Goal: Information Seeking & Learning: Check status

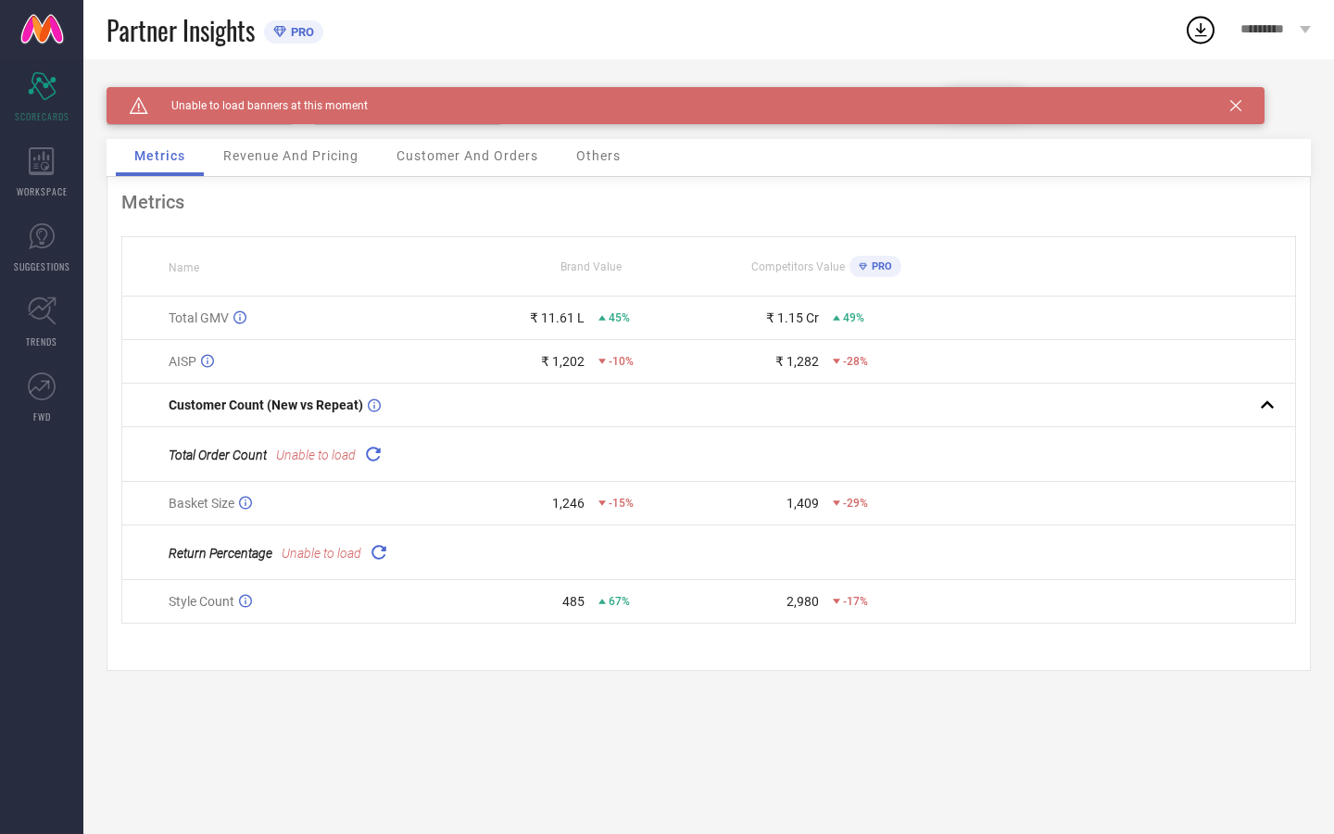
click at [297, 33] on span "PRO" at bounding box center [300, 32] width 28 height 14
click at [201, 29] on span "Partner Insights" at bounding box center [181, 30] width 148 height 38
click at [1308, 32] on icon at bounding box center [1305, 29] width 11 height 7
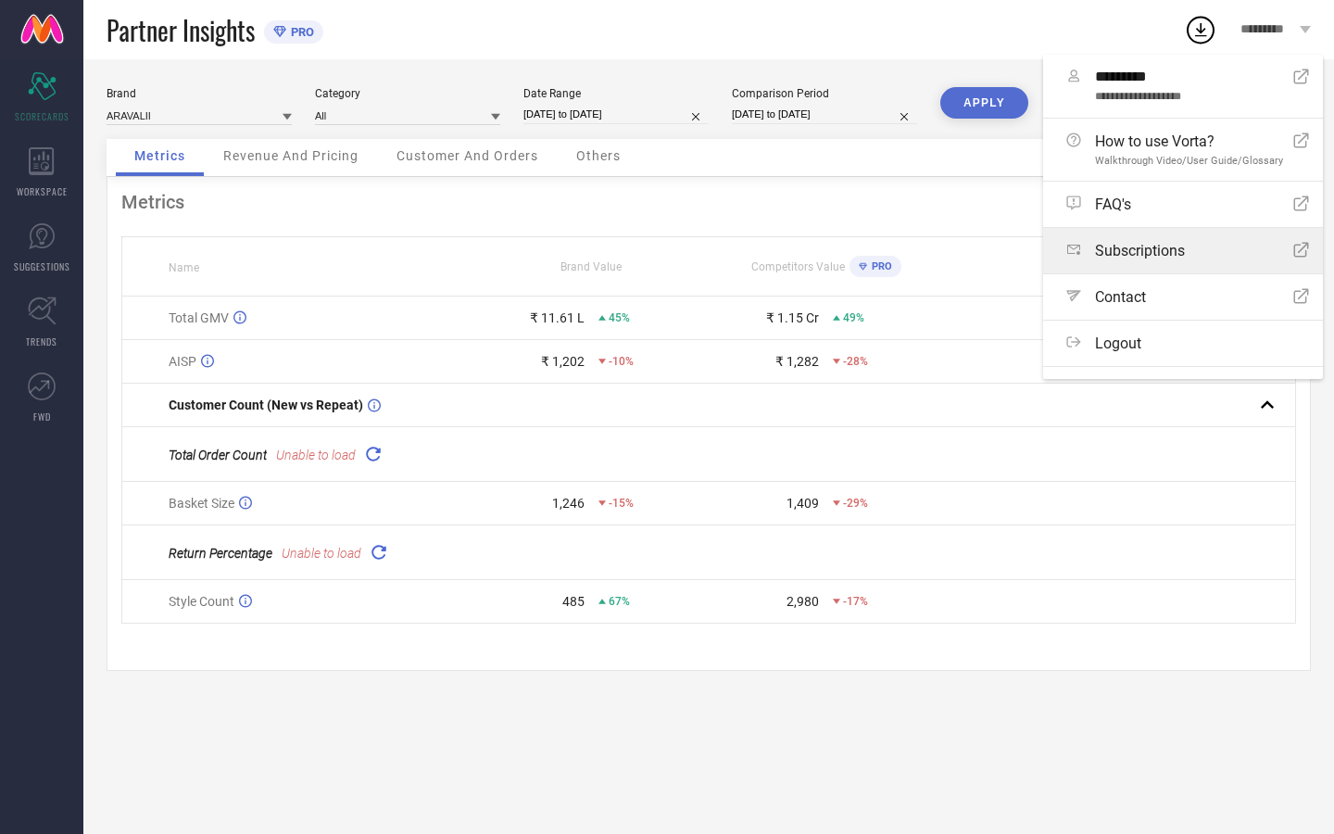
click at [1241, 246] on div "Subscriptions Open Icon" at bounding box center [1187, 251] width 243 height 18
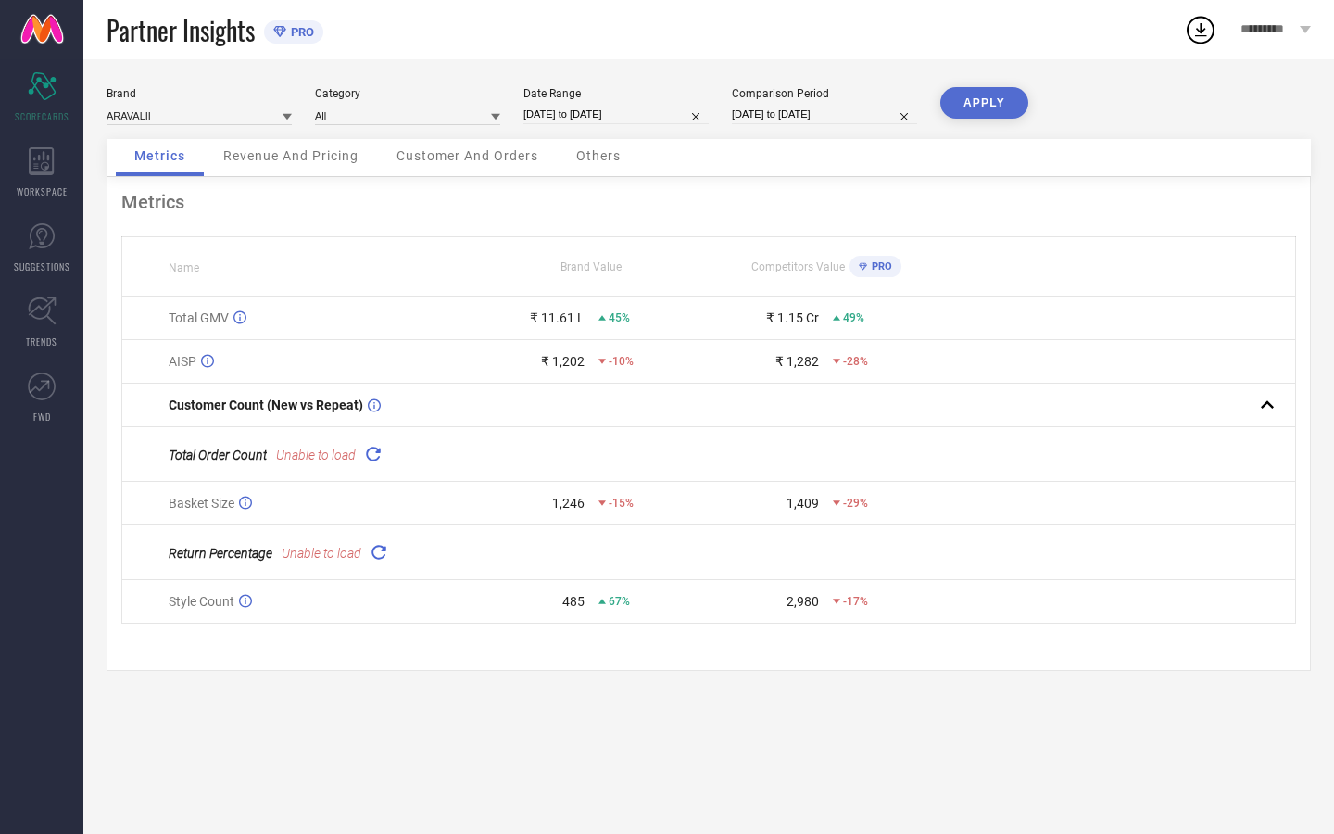
click at [928, 143] on div "Metrics Revenue And Pricing Customer And Orders Others" at bounding box center [709, 158] width 1204 height 38
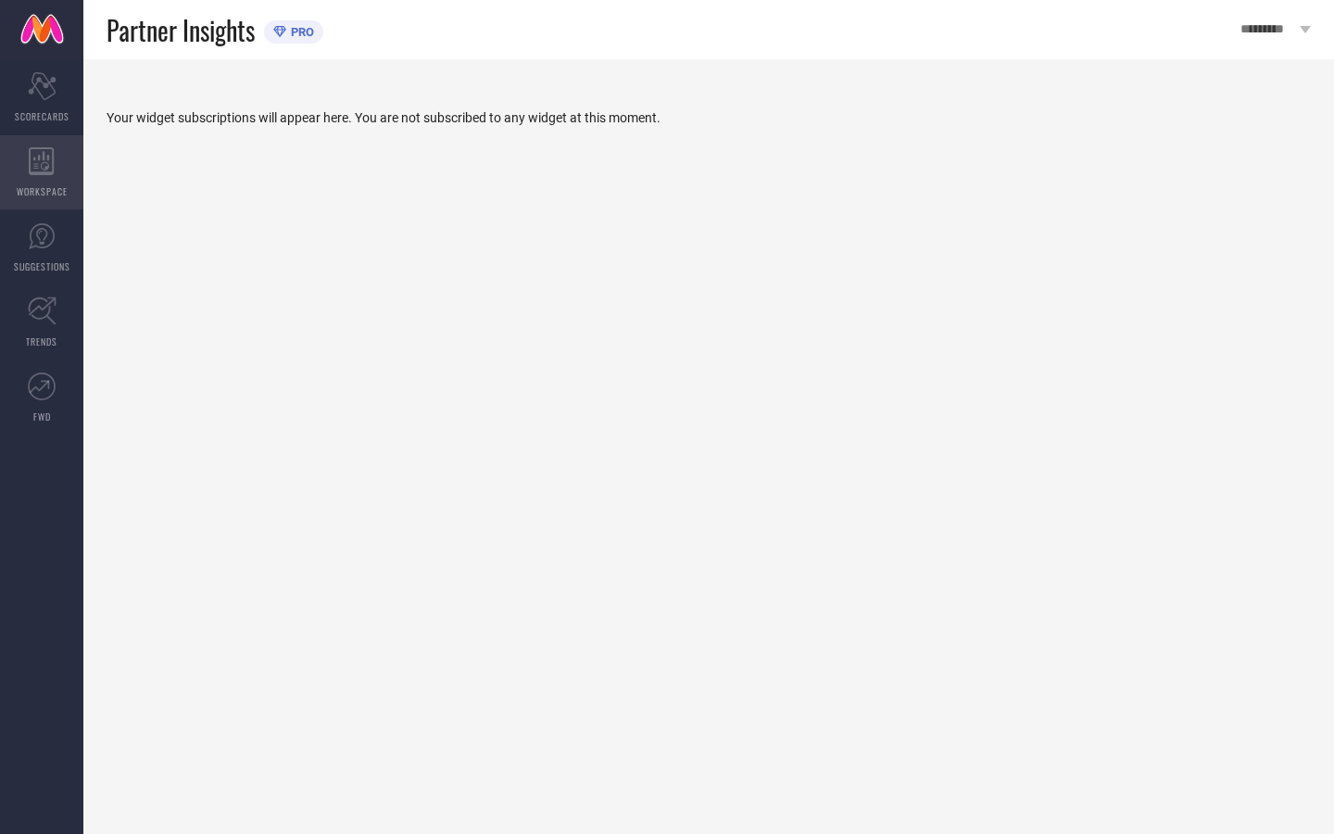
click at [40, 170] on icon at bounding box center [42, 161] width 26 height 28
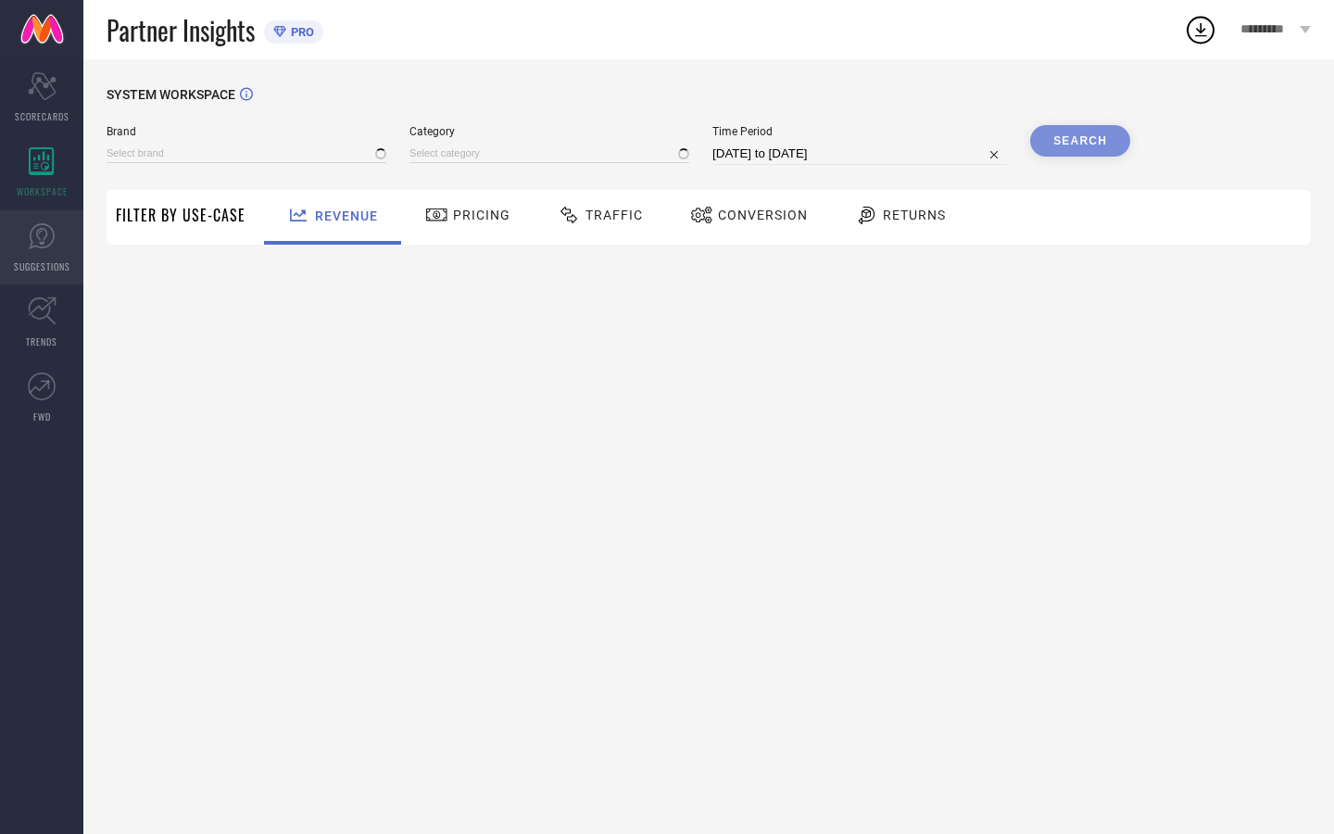
type input "ARAVALII"
type input "All"
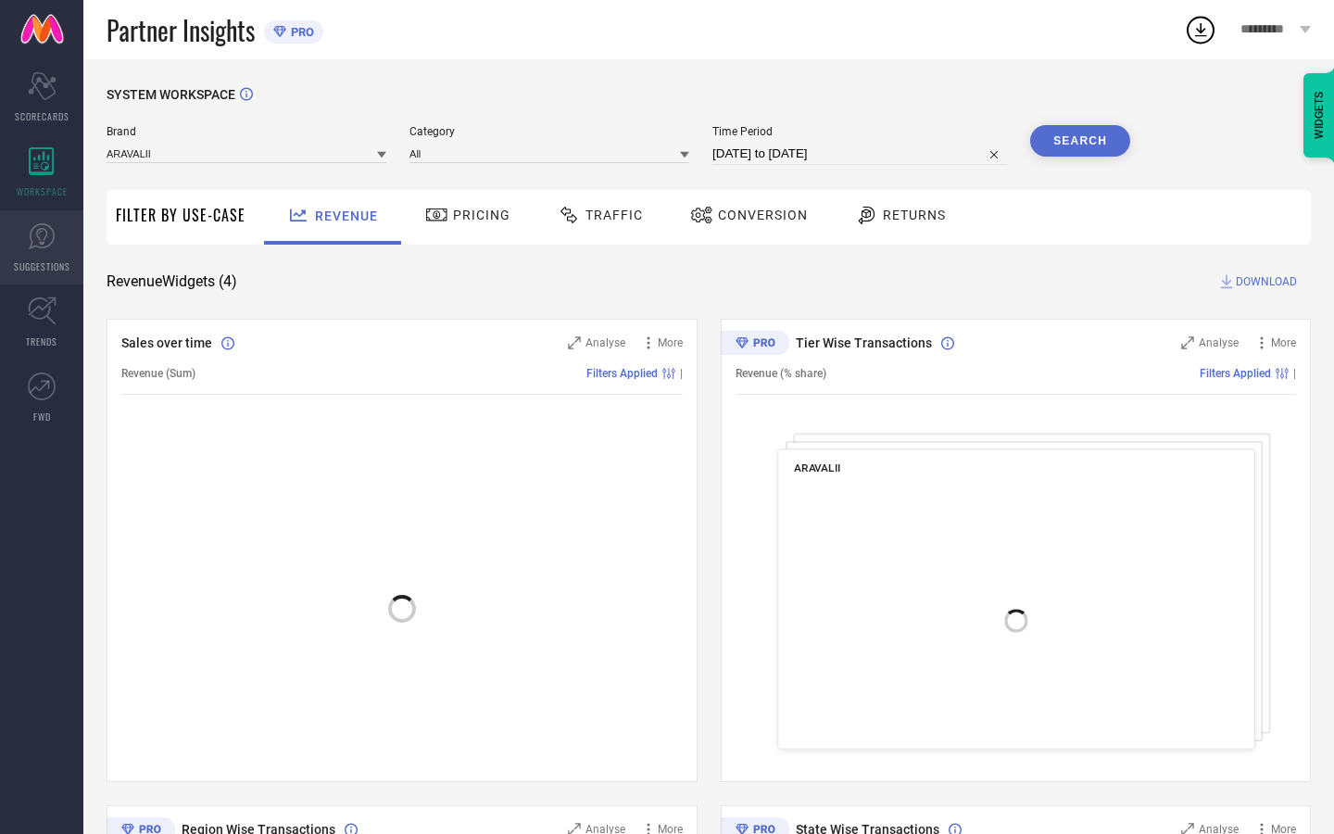
click at [46, 240] on icon at bounding box center [42, 236] width 28 height 28
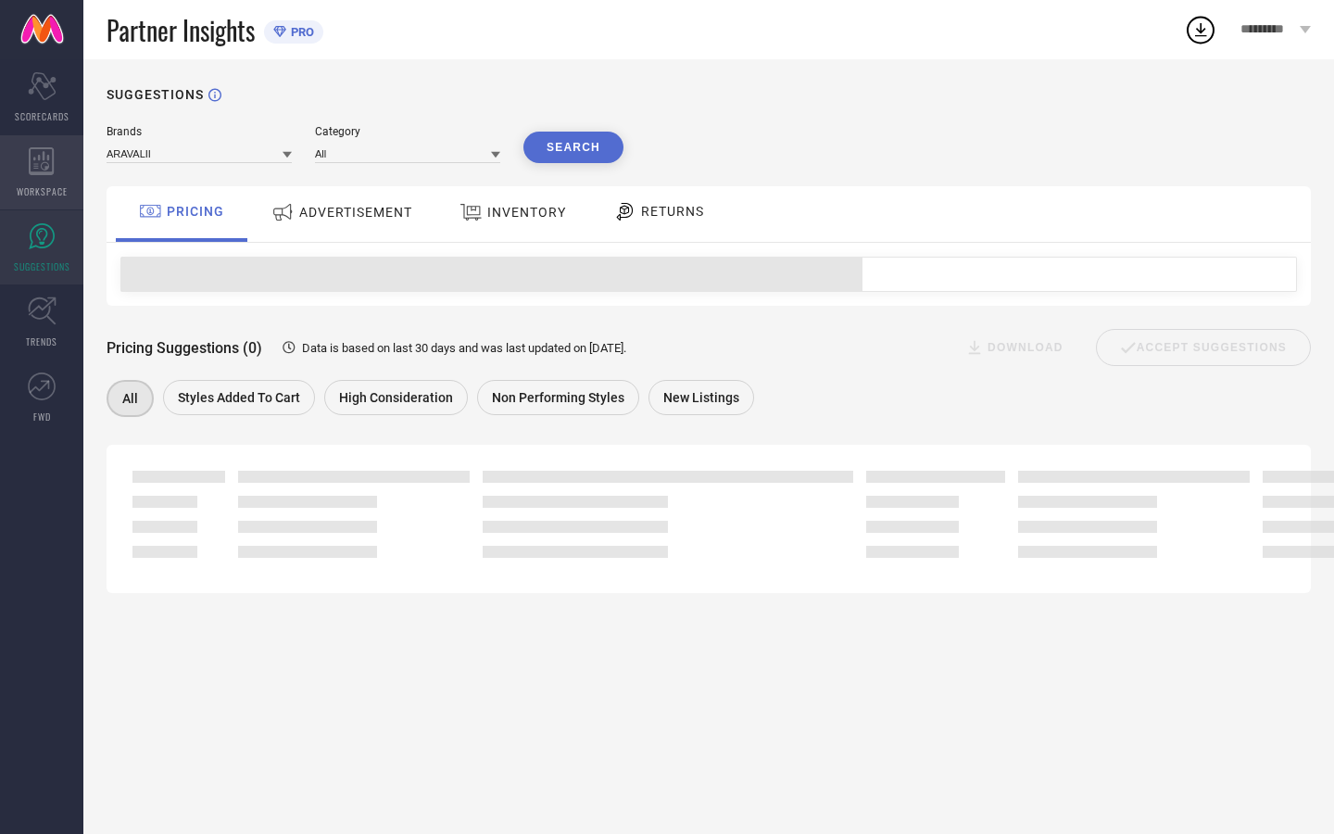
click at [42, 174] on icon at bounding box center [41, 161] width 25 height 28
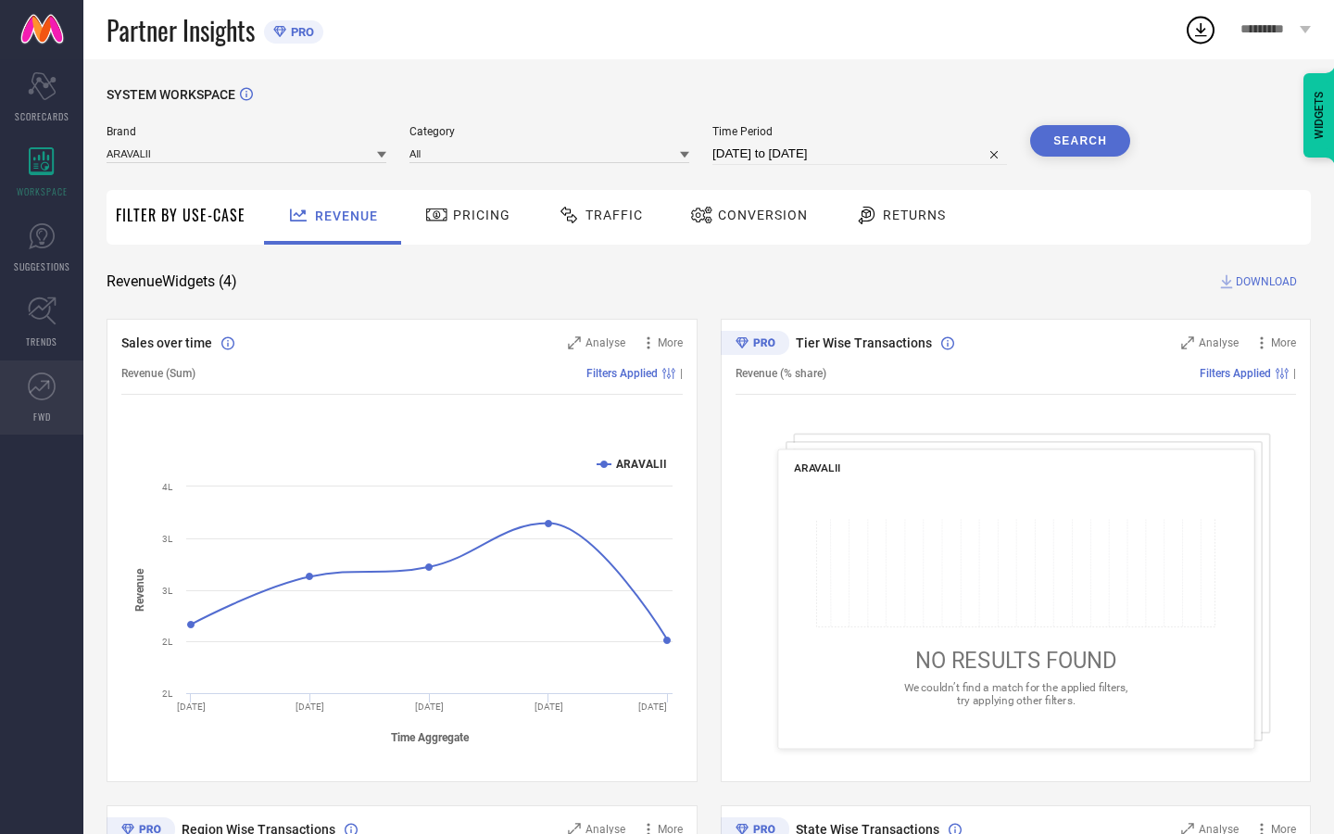
click at [48, 400] on link "FWD" at bounding box center [41, 397] width 83 height 74
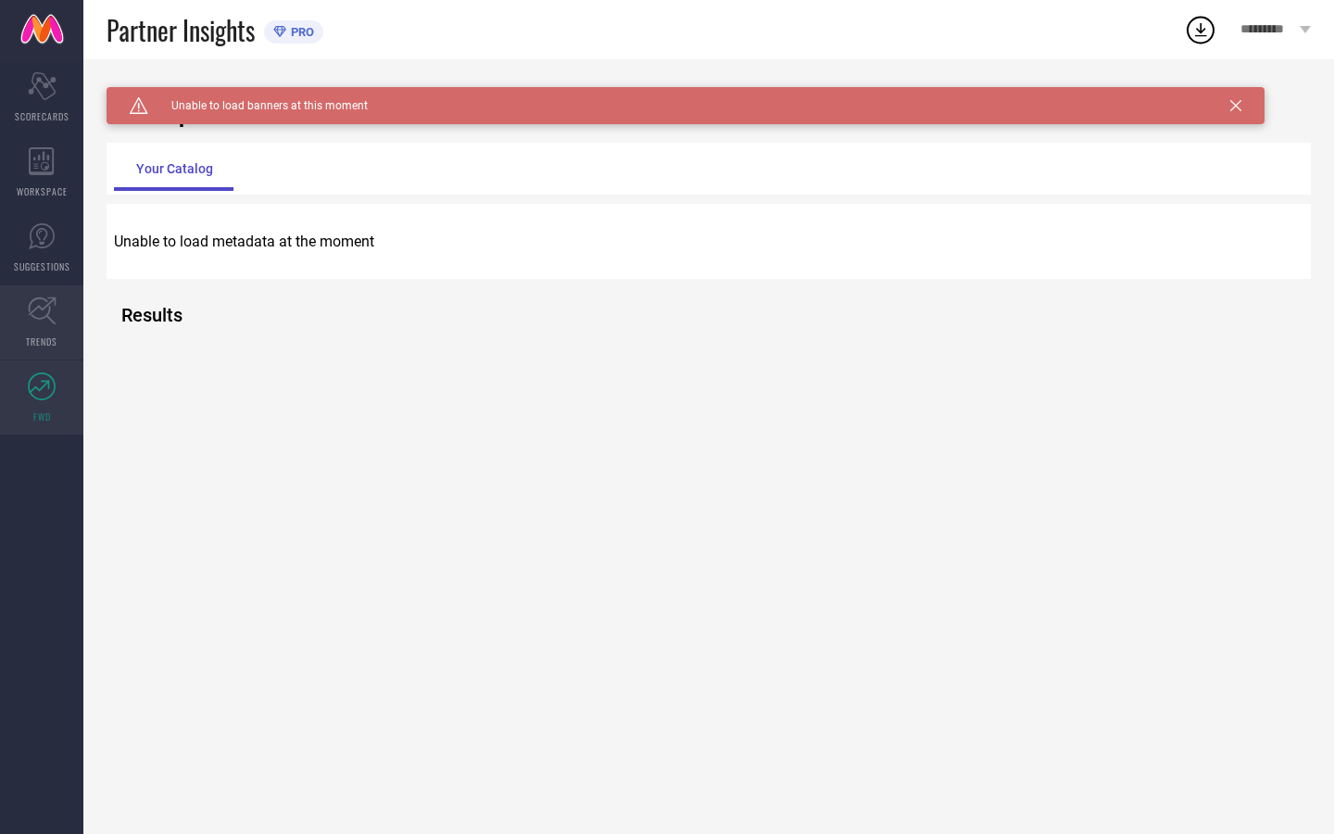
click at [49, 328] on link "TRENDS" at bounding box center [41, 322] width 83 height 74
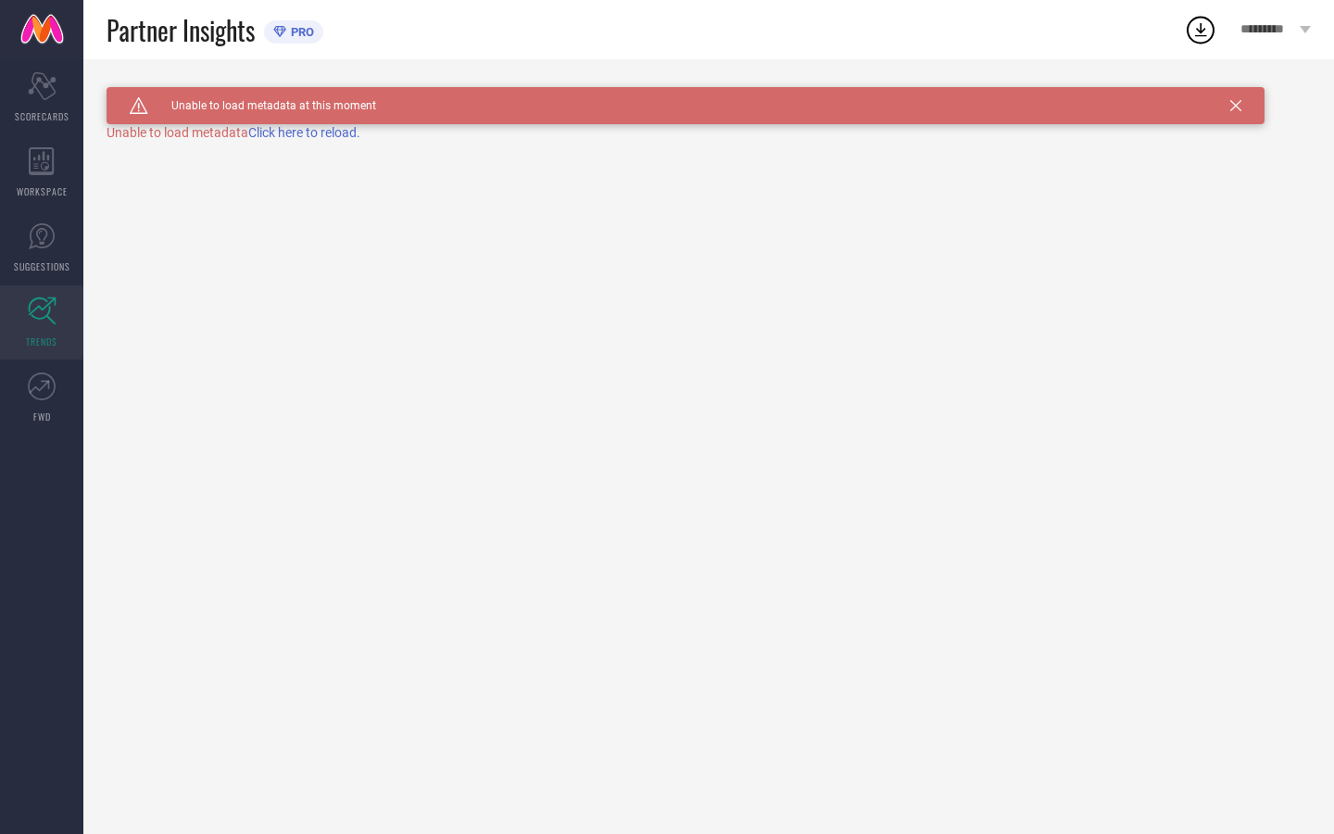
click at [312, 135] on span "Click here to reload." at bounding box center [304, 132] width 112 height 15
click at [270, 101] on span "Unable to load metadata at this moment" at bounding box center [262, 105] width 228 height 13
click at [290, 26] on span "PRO" at bounding box center [300, 32] width 28 height 14
click at [169, 30] on span "Partner Insights" at bounding box center [181, 30] width 148 height 38
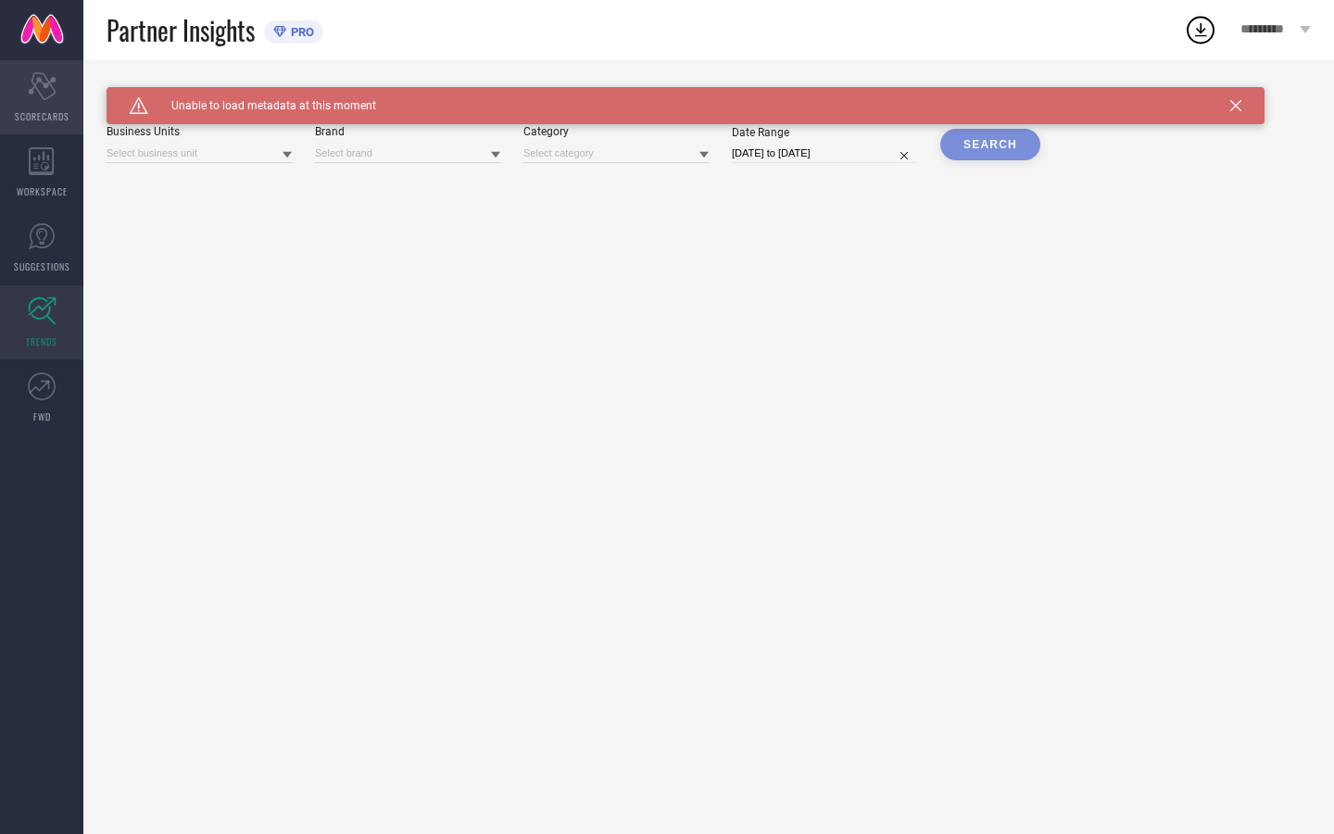
click at [44, 107] on div "Scorecard SCORECARDS" at bounding box center [41, 97] width 83 height 74
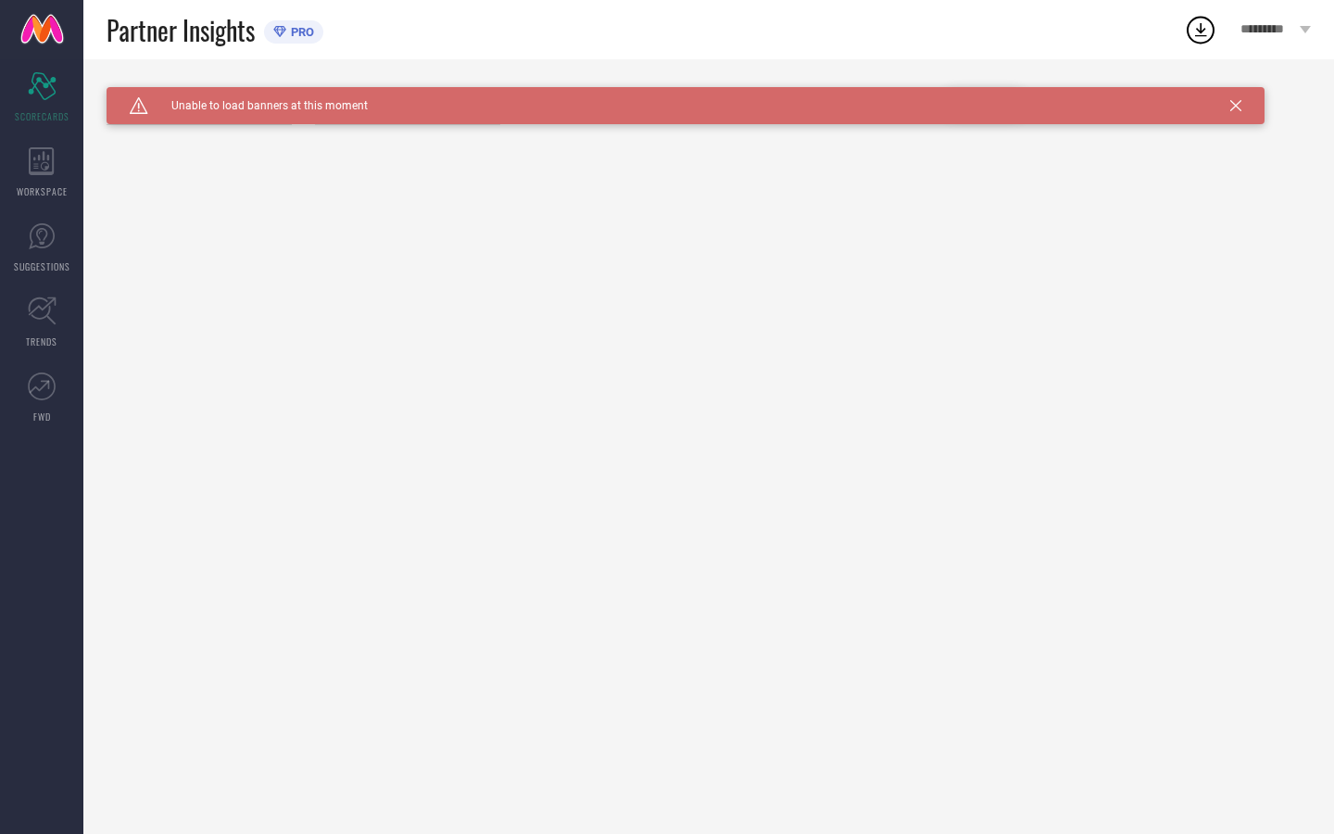
type input "All"
